Goal: Task Accomplishment & Management: Use online tool/utility

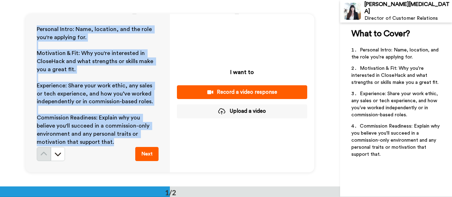
drag, startPoint x: 31, startPoint y: 29, endPoint x: 131, endPoint y: 143, distance: 151.9
click at [138, 140] on div "Personal Intro: Name, location, and the role you're applying for. ﻿ Motivation …" at bounding box center [97, 93] width 144 height 159
copy div "Personal Intro: Name, location, and the role you're applying for. ﻿ Motivation …"
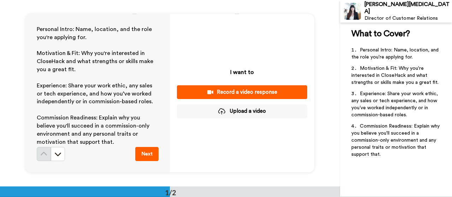
click at [191, 36] on div "I want to Record a video response Upload a video" at bounding box center [242, 93] width 144 height 159
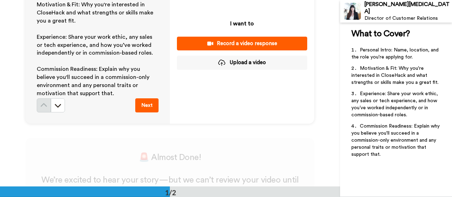
scroll to position [45, 0]
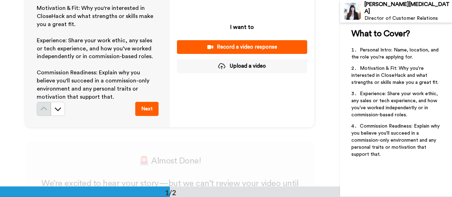
click at [228, 43] on div "Record a video response" at bounding box center [242, 46] width 119 height 7
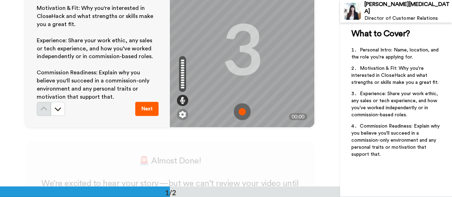
click at [239, 113] on img at bounding box center [242, 111] width 17 height 17
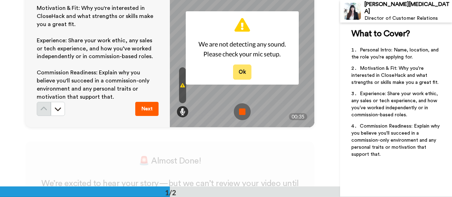
click at [240, 72] on button "Ok" at bounding box center [242, 72] width 18 height 15
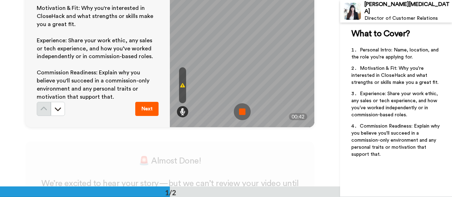
click at [238, 110] on img at bounding box center [242, 111] width 17 height 17
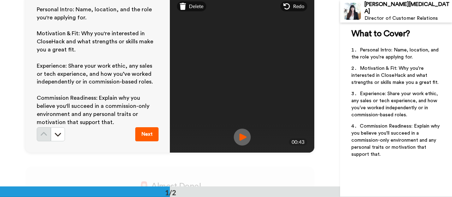
scroll to position [0, 0]
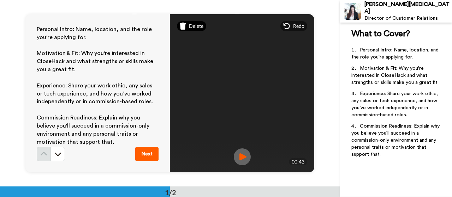
click at [191, 26] on span "Delete" at bounding box center [196, 26] width 14 height 7
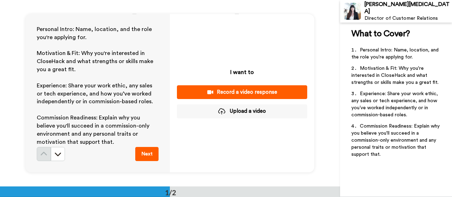
scroll to position [71, 0]
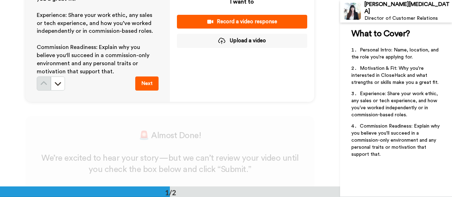
click at [235, 19] on div "Record a video response" at bounding box center [242, 21] width 119 height 7
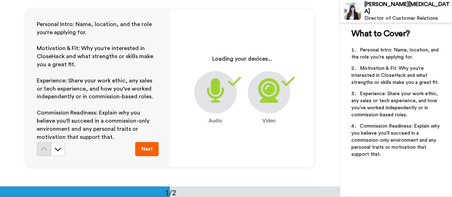
scroll to position [0, 0]
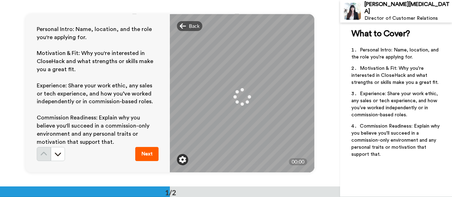
click at [179, 158] on img at bounding box center [182, 159] width 7 height 7
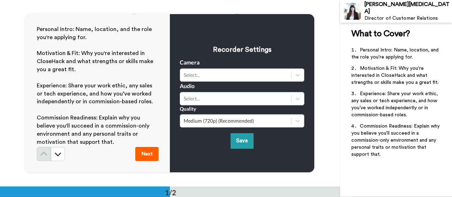
click at [201, 102] on div "Select..." at bounding box center [236, 98] width 104 height 7
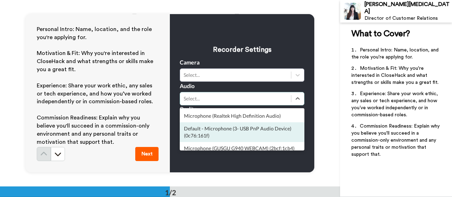
click at [200, 133] on div "Default - Microphone (3- USB PnP Audio Device) (0c76:161f)" at bounding box center [242, 133] width 125 height 20
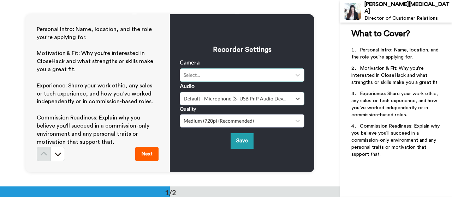
click at [202, 74] on div "Select..." at bounding box center [236, 75] width 104 height 7
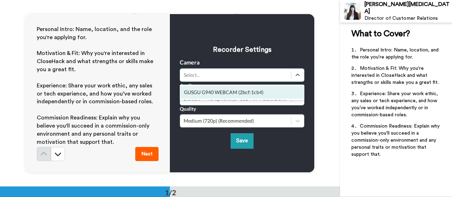
click at [202, 94] on div "GUSGU G940 WEBCAM (2bcf:1cb4)" at bounding box center [242, 92] width 125 height 13
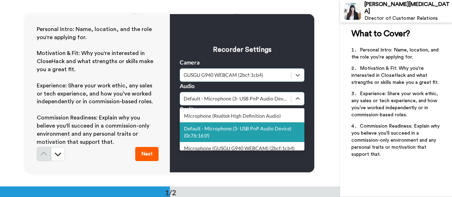
click at [213, 132] on div "Default - Microphone (3- USB PnP Audio Device) (0c76:161f)" at bounding box center [242, 133] width 125 height 20
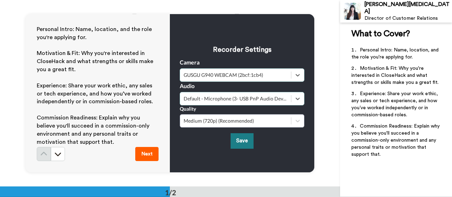
click at [240, 139] on button "Save" at bounding box center [242, 140] width 23 height 15
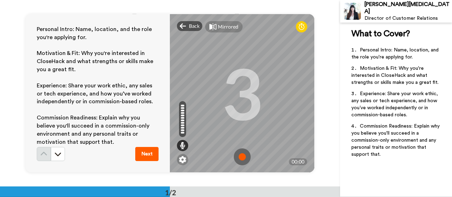
click at [238, 155] on img at bounding box center [242, 157] width 17 height 17
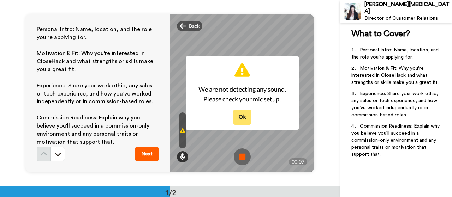
click at [238, 118] on button "Ok" at bounding box center [242, 117] width 18 height 15
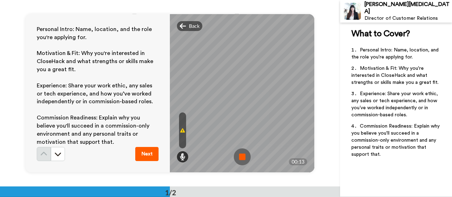
click at [239, 158] on img at bounding box center [242, 157] width 17 height 17
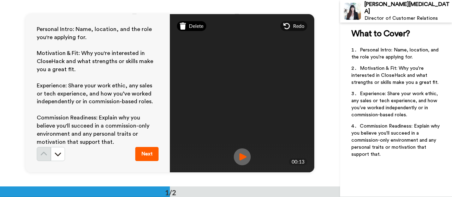
click at [190, 28] on span "Delete" at bounding box center [196, 26] width 14 height 7
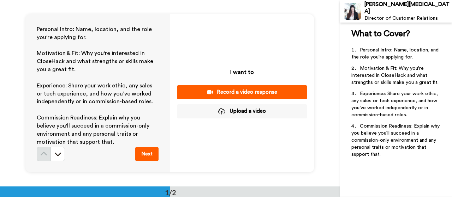
click at [286, 144] on div "I want to Record a video response Upload a video" at bounding box center [242, 93] width 144 height 159
click at [318, 169] on div "Personal Intro: Name, location, and the role you're applying for. ﻿ Motivation …" at bounding box center [170, 93] width 340 height 187
click at [312, 179] on div "Personal Intro: Name, location, and the role you're applying for. ﻿ Motivation …" at bounding box center [170, 93] width 340 height 187
drag, startPoint x: 299, startPoint y: 172, endPoint x: 329, endPoint y: 185, distance: 32.6
click at [303, 172] on div "I want to Record a video response Upload a video" at bounding box center [242, 93] width 144 height 159
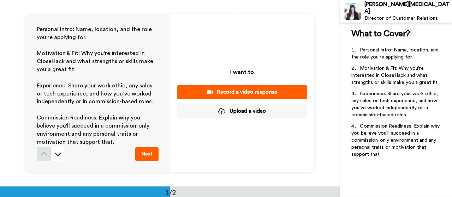
click at [329, 149] on div "Personal Intro: Name, location, and the role you're applying for. ﻿ Motivation …" at bounding box center [170, 93] width 340 height 187
click at [227, 91] on div "Record a video response" at bounding box center [242, 92] width 119 height 7
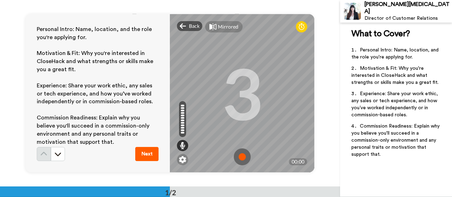
click at [239, 156] on img at bounding box center [242, 157] width 17 height 17
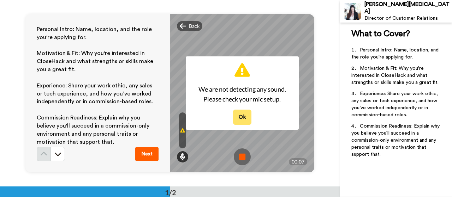
click at [242, 115] on button "Ok" at bounding box center [242, 117] width 18 height 15
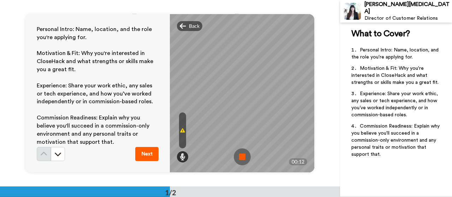
click at [240, 157] on img at bounding box center [242, 157] width 17 height 17
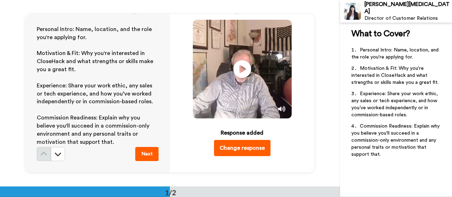
click at [233, 147] on button "Change response" at bounding box center [242, 148] width 56 height 16
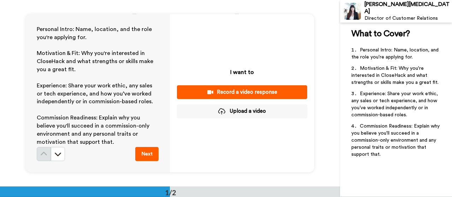
click at [324, 175] on div "Personal Intro: Name, location, and the role you're applying for. ﻿ Motivation …" at bounding box center [170, 93] width 340 height 187
click at [311, 193] on div "1/2" at bounding box center [170, 192] width 340 height 11
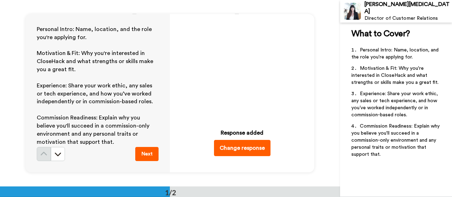
click at [232, 147] on button "Change response" at bounding box center [242, 148] width 56 height 16
